Goal: Find specific fact

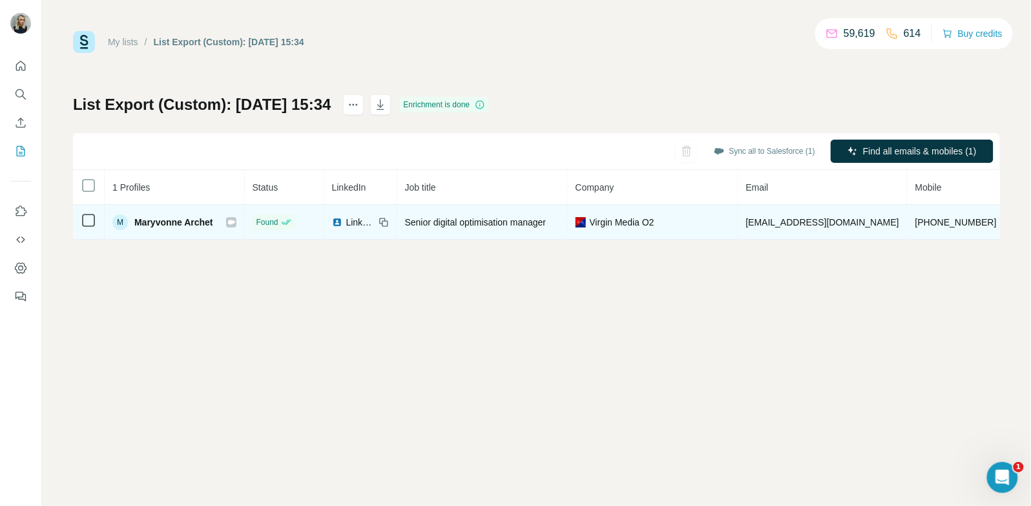
click at [183, 216] on span "Maryvonne Archet" at bounding box center [173, 222] width 79 height 13
copy div "Maryvonne Archet"
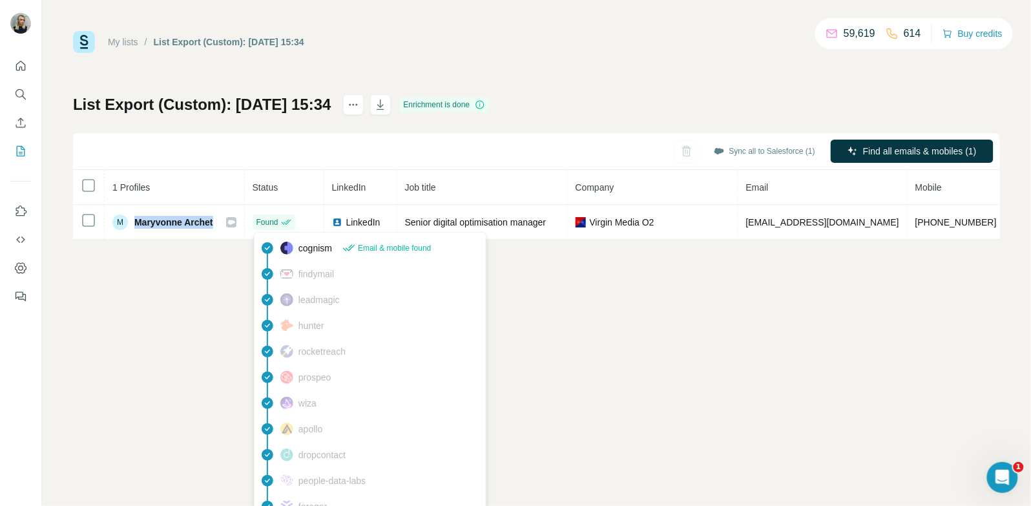
copy div "Maryvonne Archet"
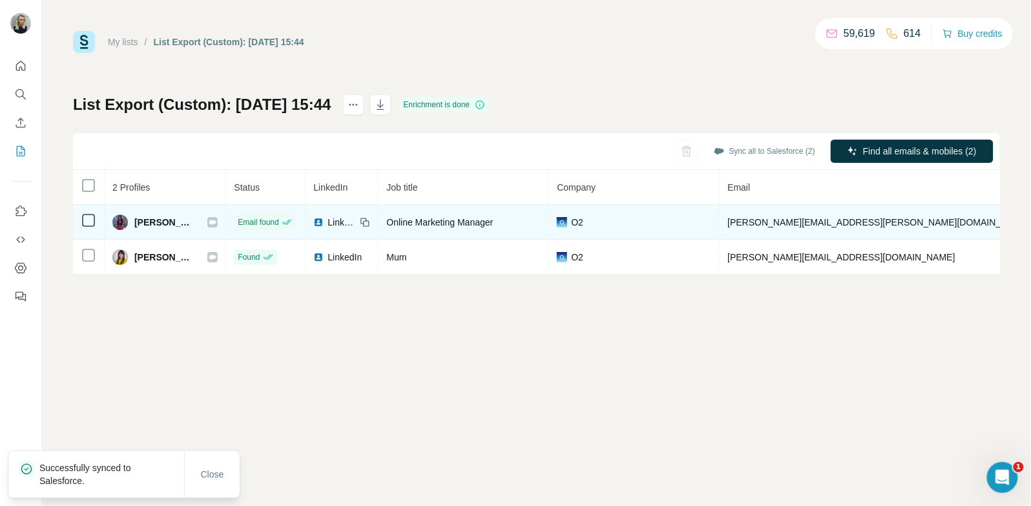
click at [168, 225] on span "[PERSON_NAME]" at bounding box center [164, 222] width 60 height 13
copy div "[PERSON_NAME]"
